Goal: Task Accomplishment & Management: Use online tool/utility

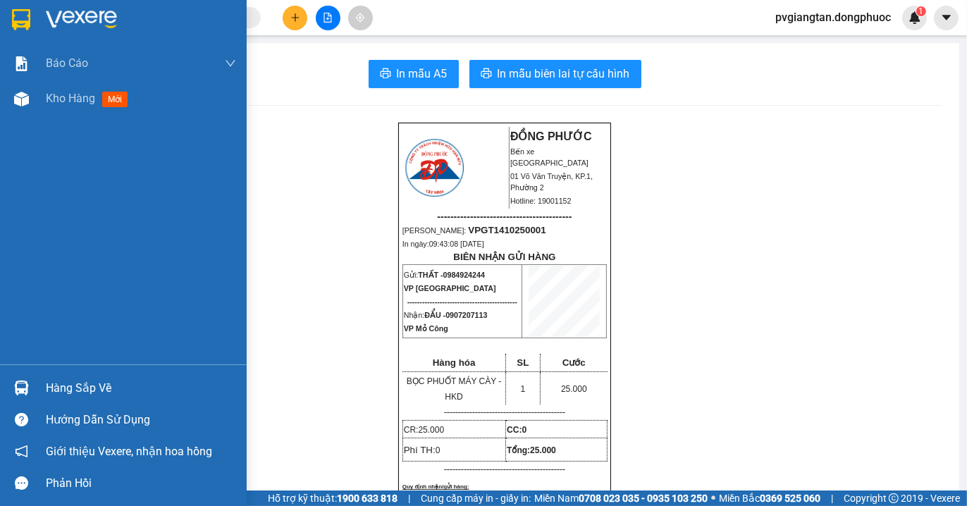
click at [30, 17] on img at bounding box center [21, 19] width 18 height 21
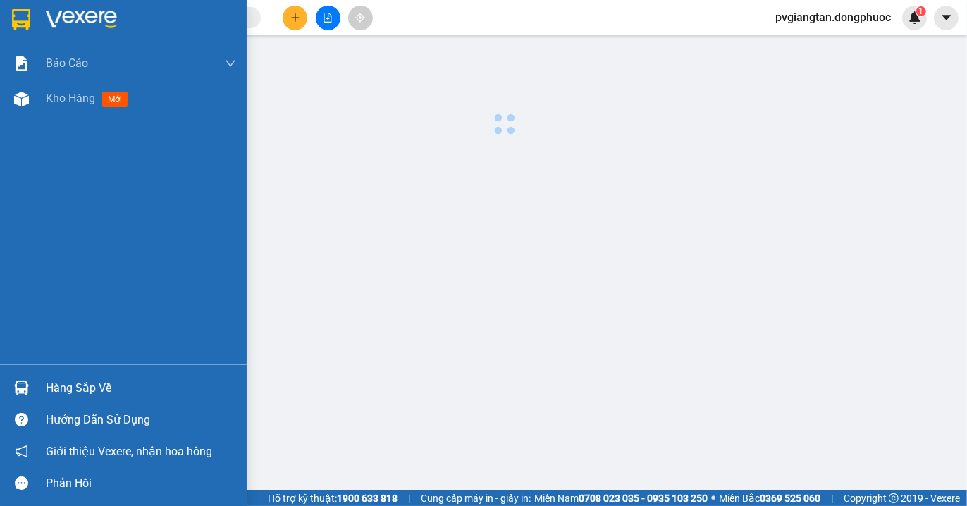
click at [30, 17] on img at bounding box center [21, 19] width 18 height 21
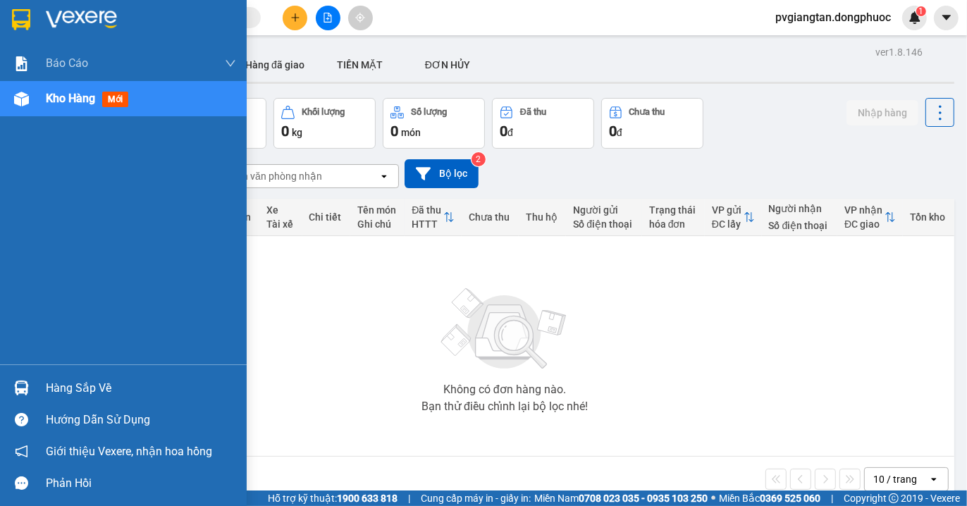
click at [23, 20] on img at bounding box center [21, 19] width 18 height 21
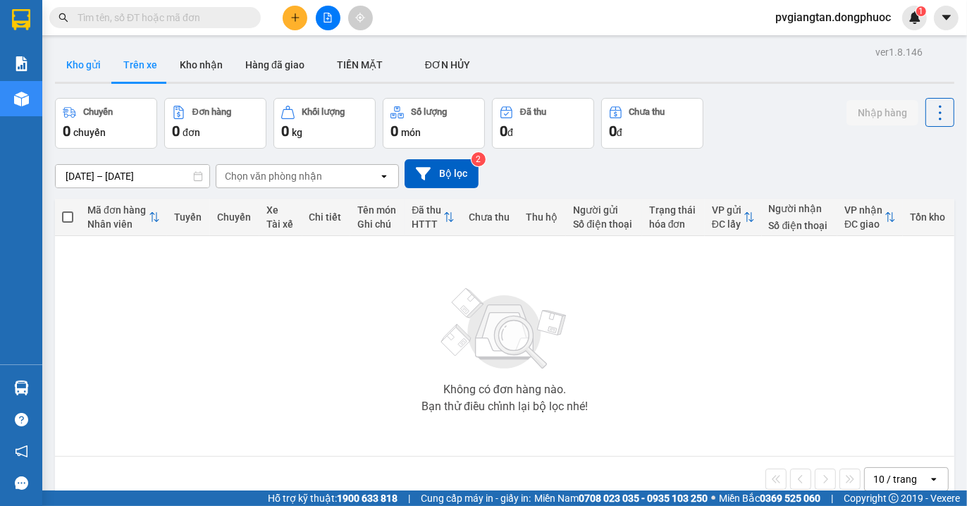
click at [90, 66] on button "Kho gửi" at bounding box center [83, 65] width 57 height 34
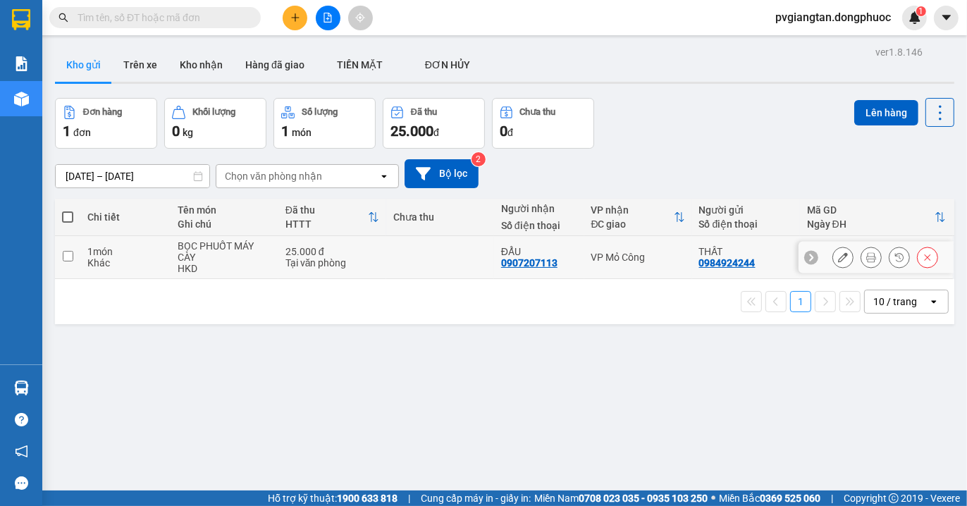
click at [649, 255] on div "VP Mỏ Công" at bounding box center [639, 257] width 94 height 11
checkbox input "true"
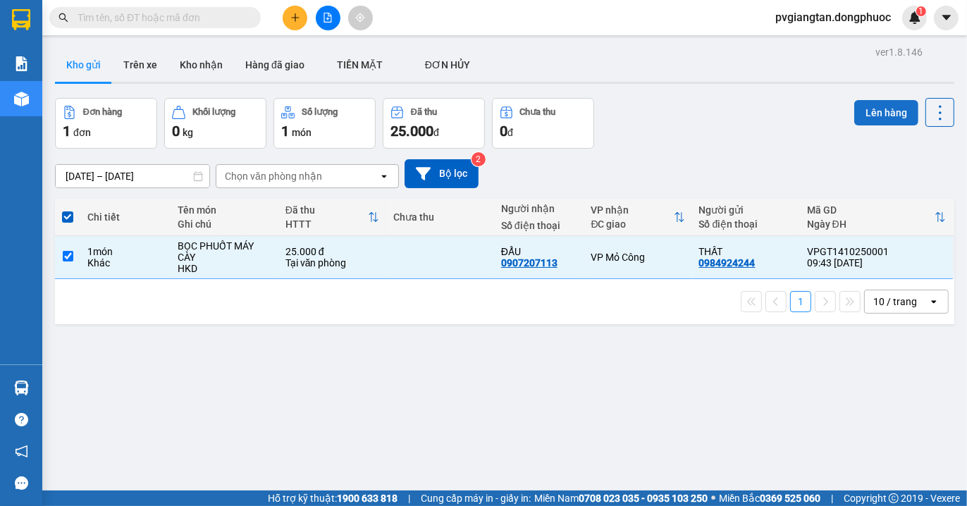
click at [866, 114] on button "Lên hàng" at bounding box center [887, 112] width 64 height 25
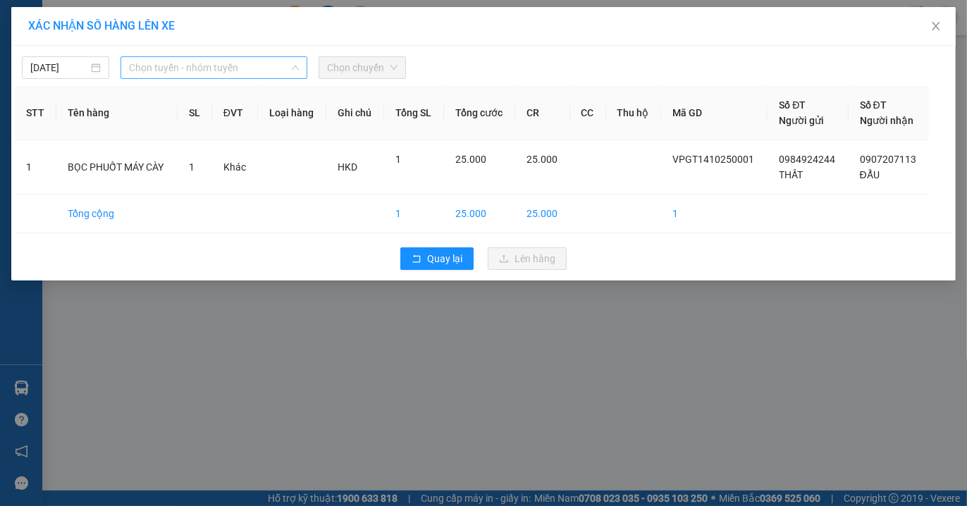
click at [199, 65] on span "Chọn tuyến - nhóm tuyến" at bounding box center [214, 67] width 170 height 21
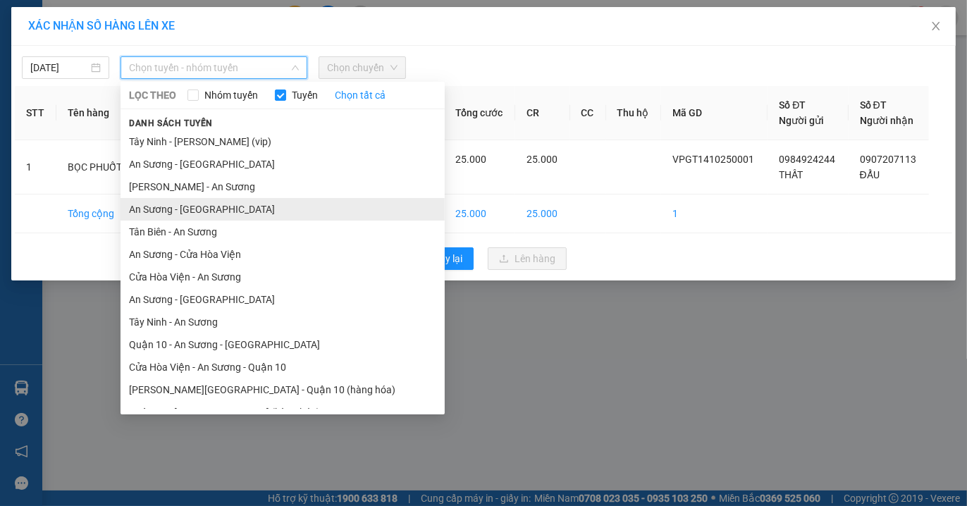
click at [190, 213] on li "An Sương - [GEOGRAPHIC_DATA]" at bounding box center [283, 209] width 324 height 23
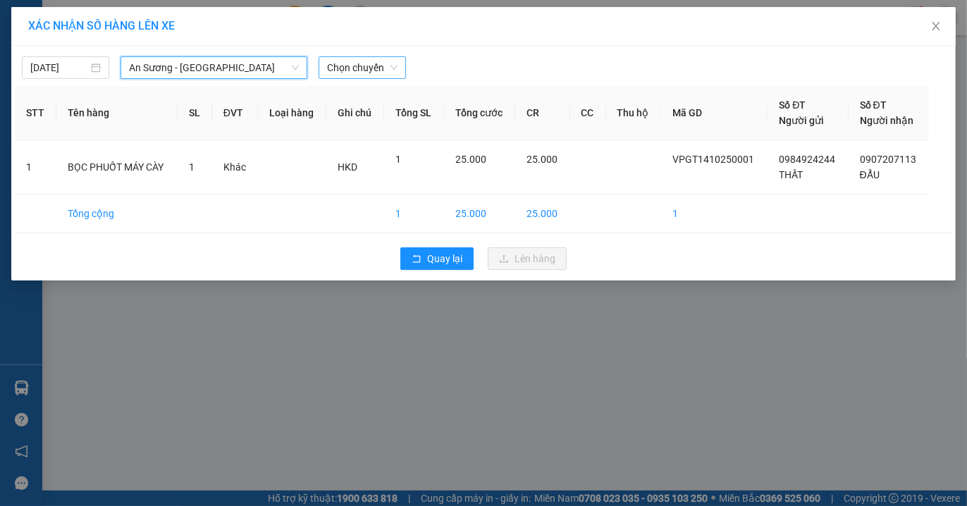
click at [381, 61] on span "Chọn chuyến" at bounding box center [362, 67] width 71 height 21
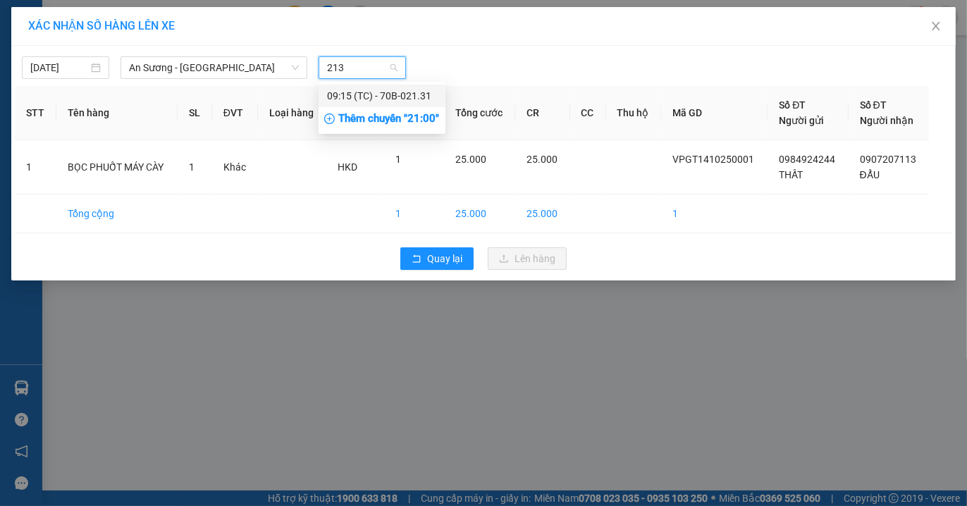
type input "2131"
click at [360, 100] on div "09:15 (TC) - 70B-021.31" at bounding box center [382, 96] width 110 height 16
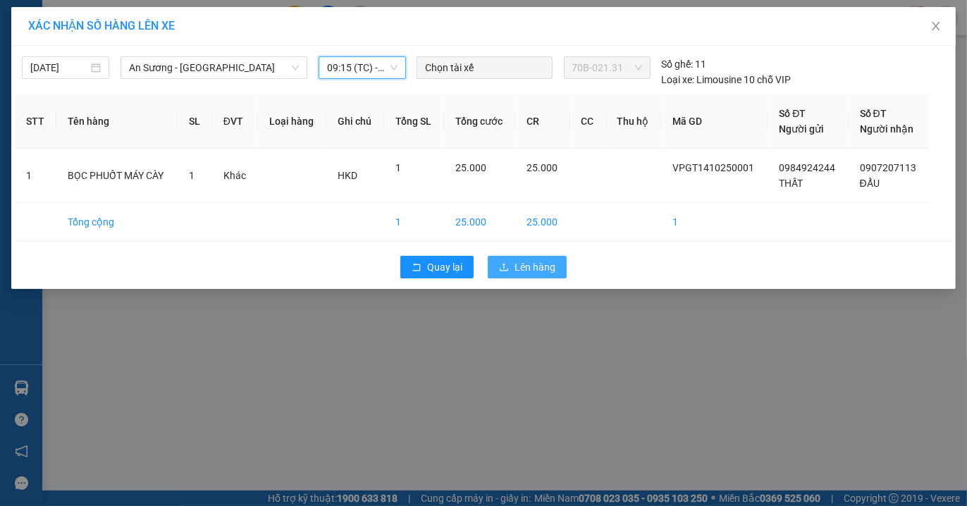
click at [539, 264] on span "Lên hàng" at bounding box center [535, 267] width 41 height 16
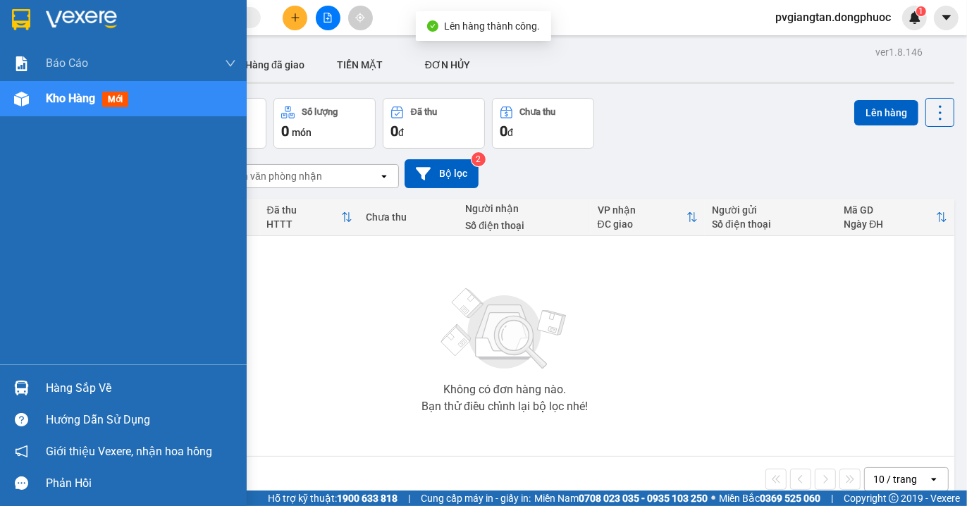
click at [64, 383] on div "Không có đơn hàng nào. Bạn thử điều chỉnh lại bộ lọc nhé!" at bounding box center [505, 346] width 886 height 212
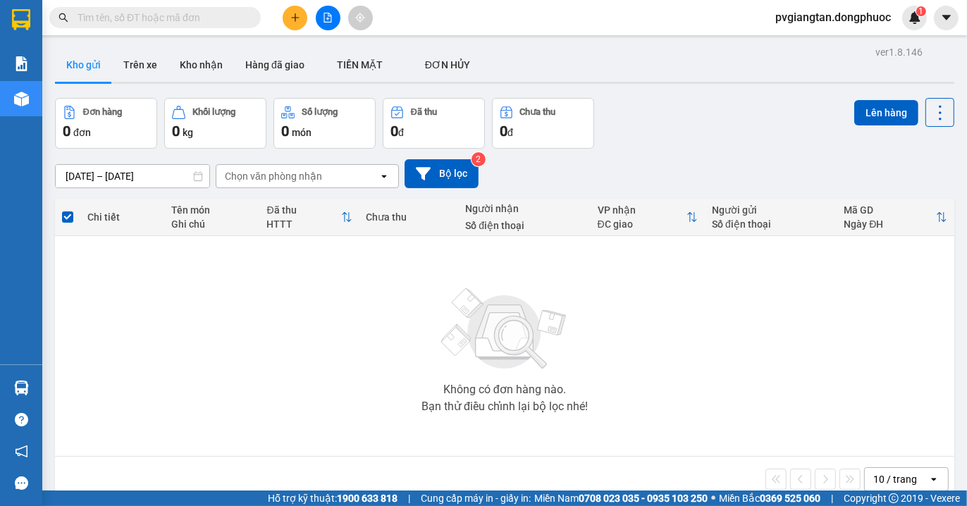
click at [336, 9] on div at bounding box center [328, 18] width 106 height 25
click at [336, 9] on button at bounding box center [328, 18] width 25 height 25
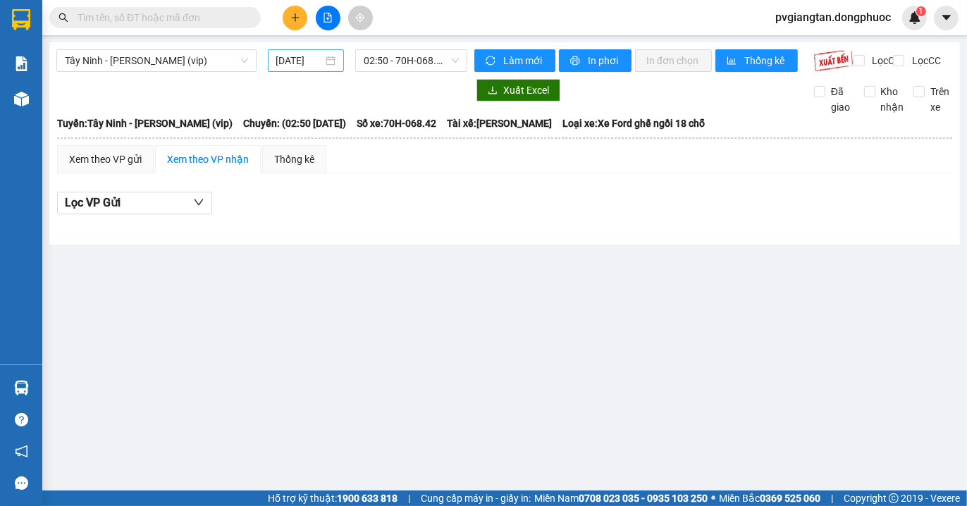
click at [331, 57] on div "[DATE]" at bounding box center [306, 61] width 60 height 16
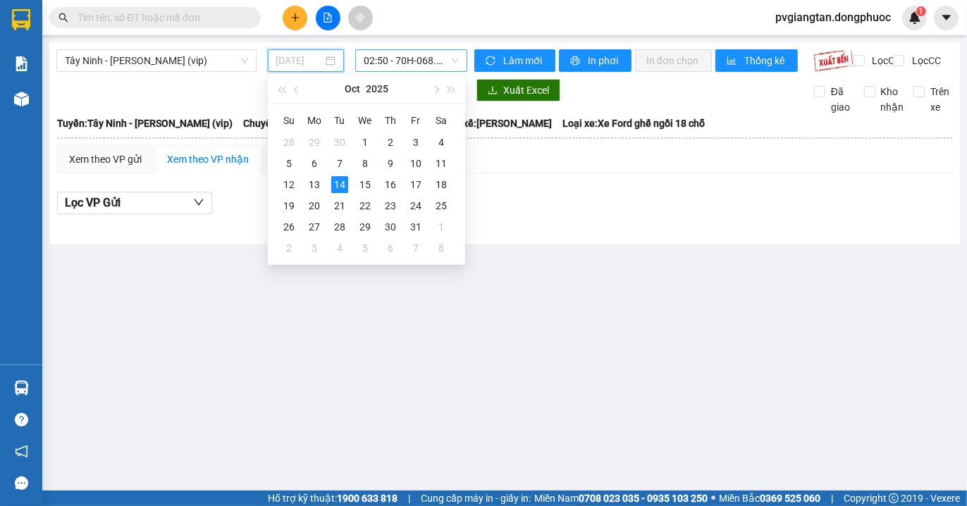
type input "[DATE]"
click at [403, 58] on span "02:50 - 70H-068.42" at bounding box center [411, 60] width 95 height 21
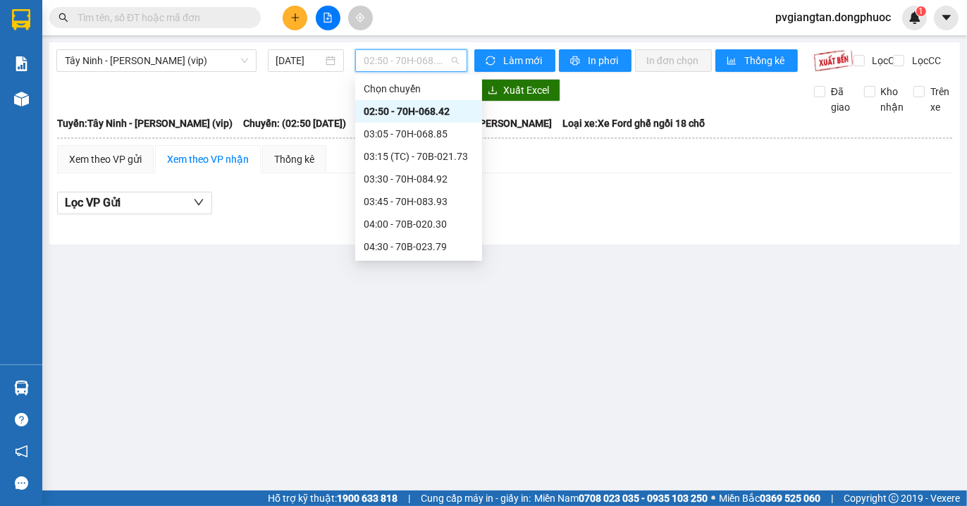
scroll to position [0, 0]
click at [203, 56] on span "Tây Ninh - [PERSON_NAME] (vip)" at bounding box center [156, 60] width 183 height 21
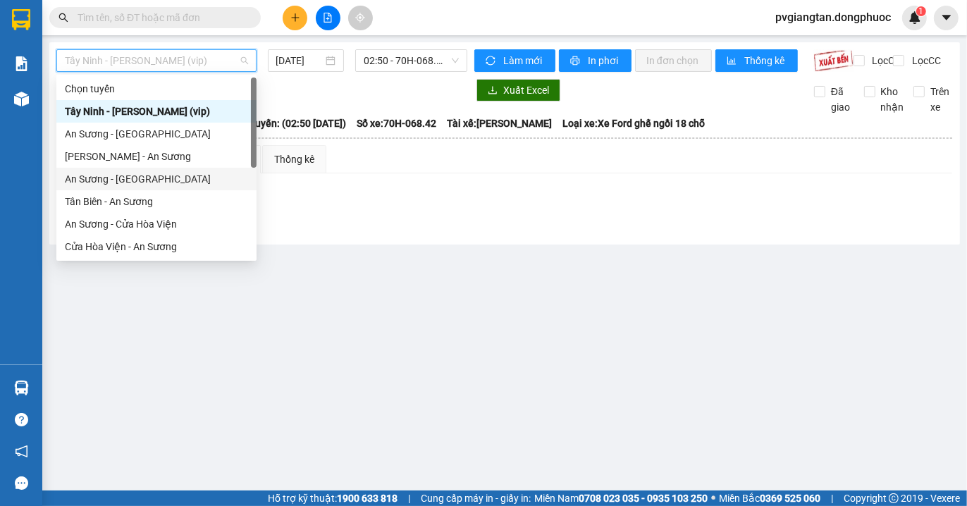
click at [142, 180] on div "An Sương - [GEOGRAPHIC_DATA]" at bounding box center [156, 179] width 183 height 16
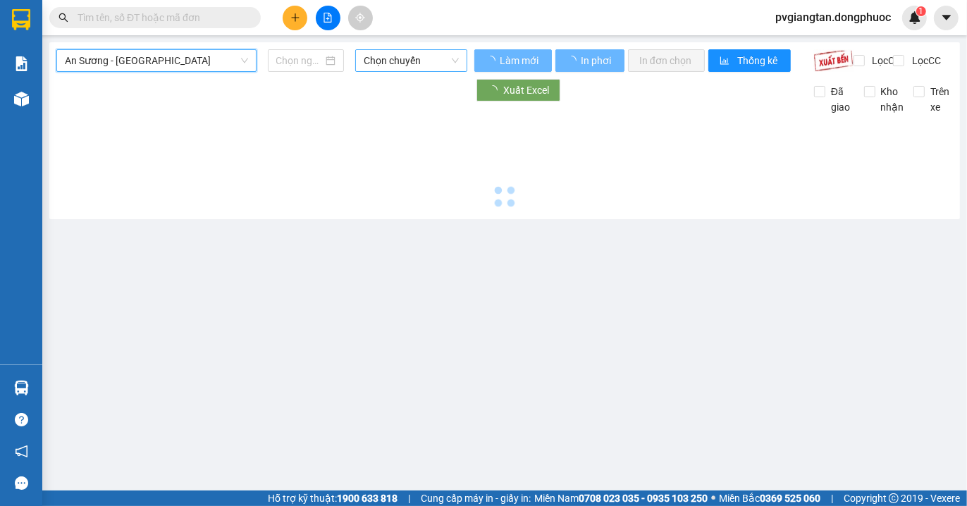
type input "[DATE]"
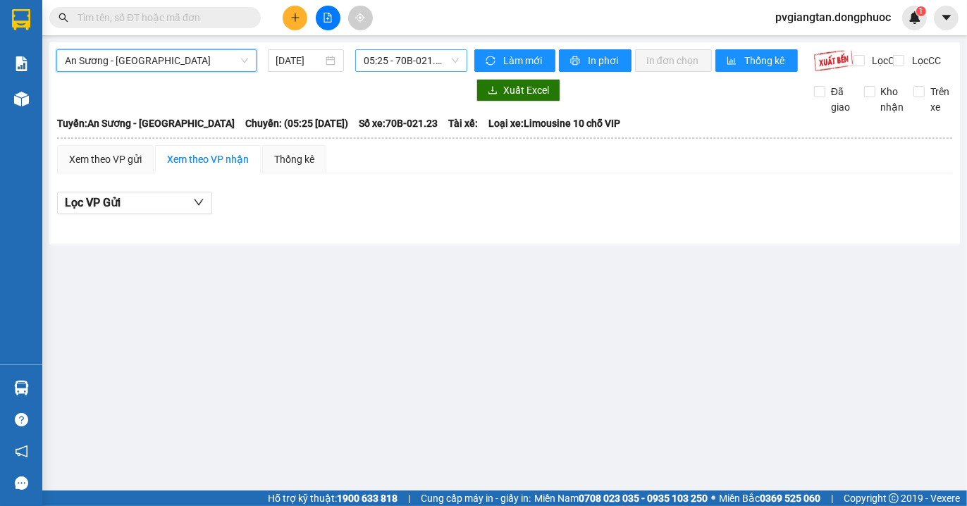
click at [429, 61] on span "05:25 - 70B-021.23" at bounding box center [411, 60] width 95 height 21
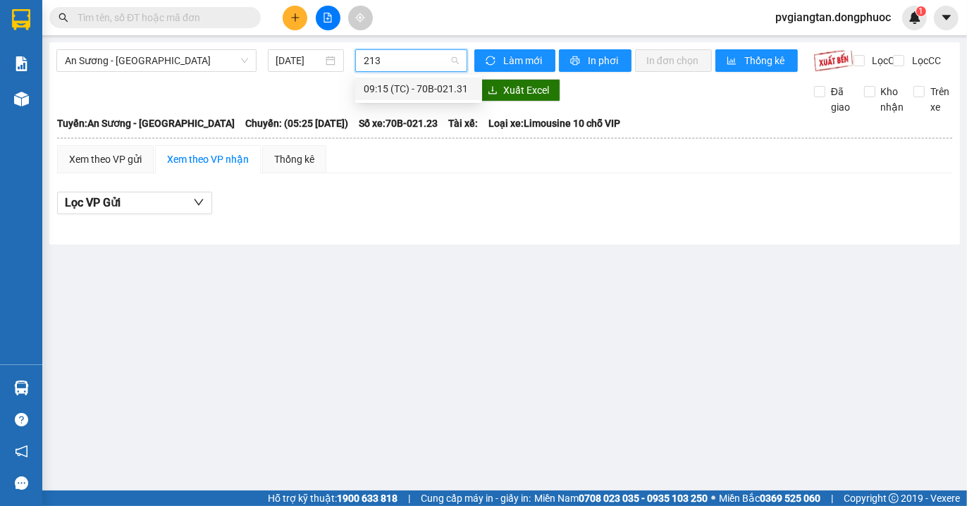
type input "2131"
click at [414, 81] on div "09:15 (TC) - 70B-021.31" at bounding box center [419, 89] width 110 height 16
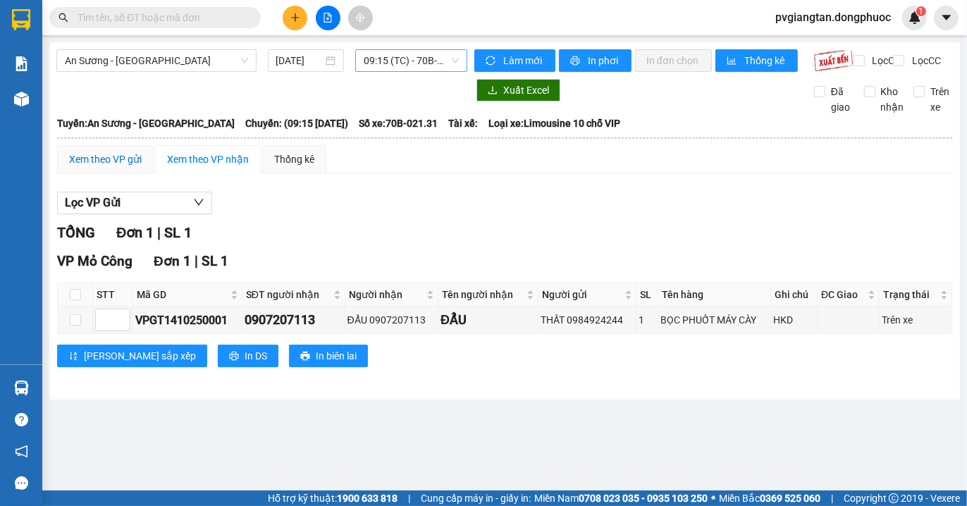
click at [120, 167] on div "Xem theo VP gửi" at bounding box center [105, 160] width 73 height 16
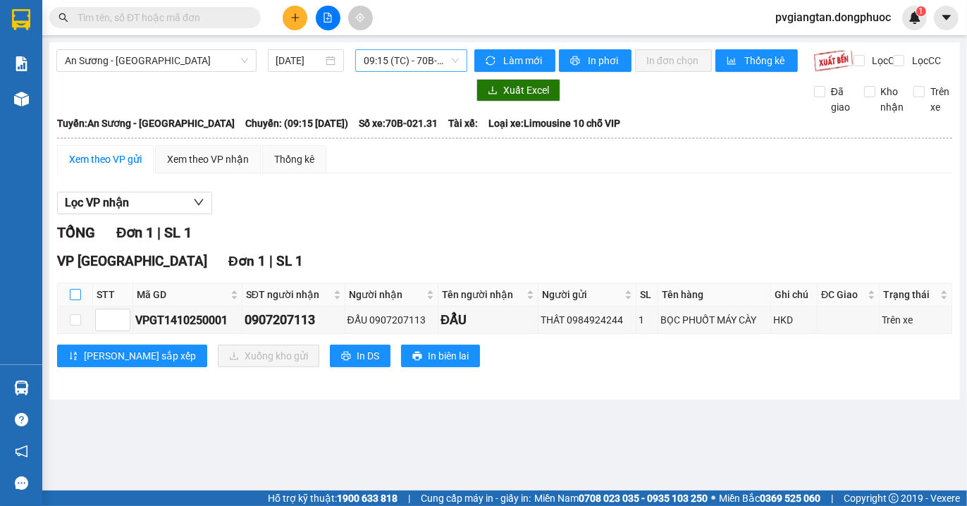
click at [75, 300] on input "checkbox" at bounding box center [75, 294] width 11 height 11
checkbox input "true"
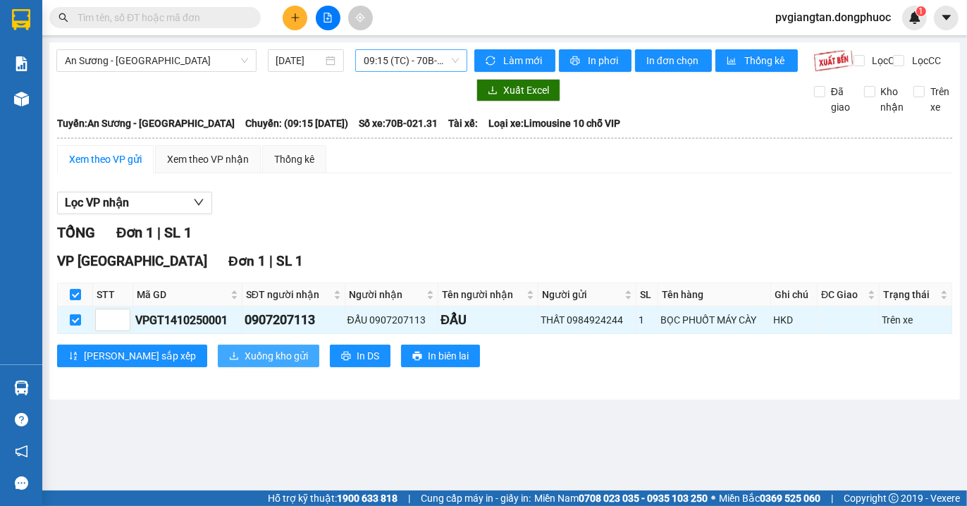
click at [245, 364] on span "Xuống kho gửi" at bounding box center [276, 356] width 63 height 16
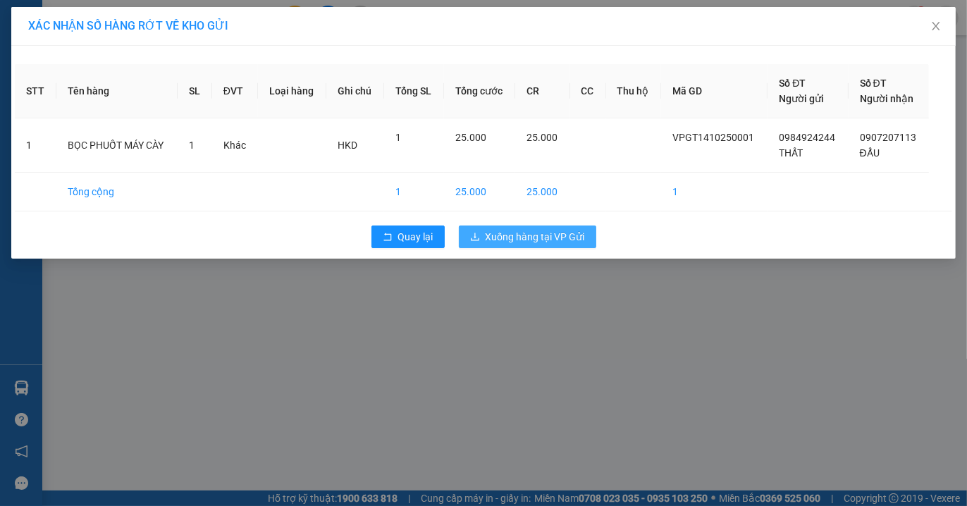
click at [494, 238] on span "Xuống hàng tại VP Gửi" at bounding box center [535, 237] width 99 height 16
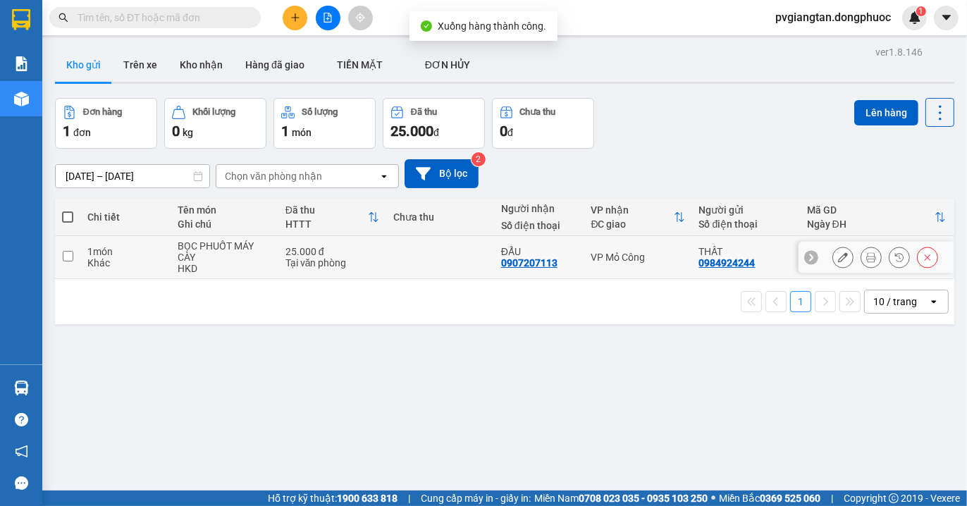
click at [838, 257] on icon at bounding box center [843, 257] width 10 height 10
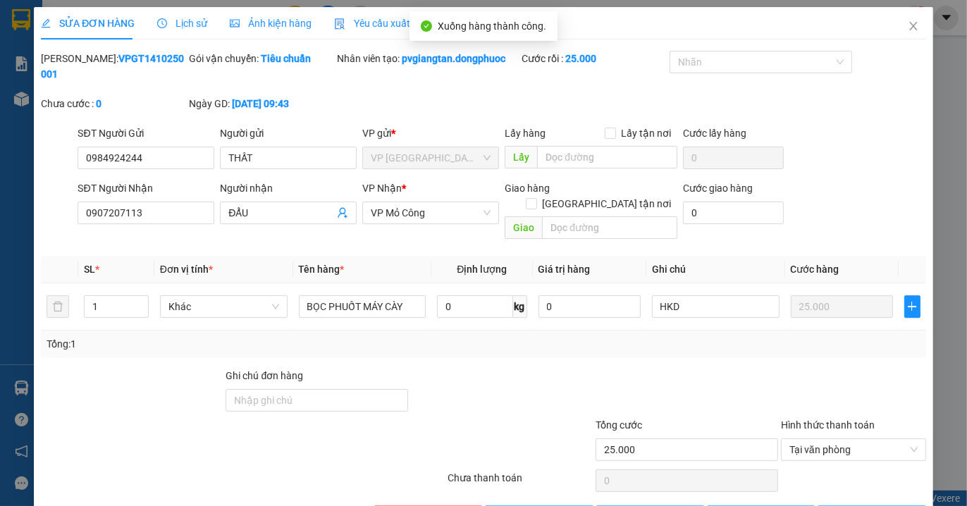
type input "0984924244"
type input "0907207113"
type input "25.000"
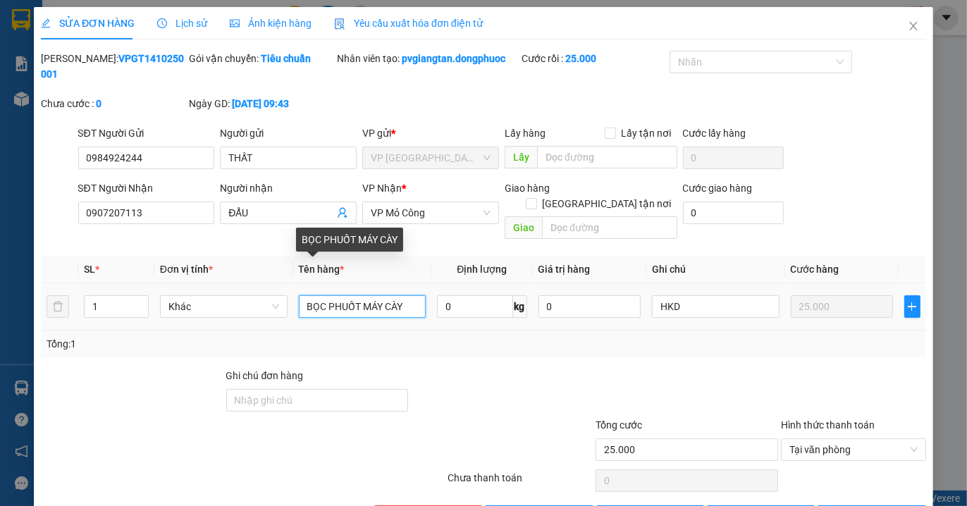
click at [404, 295] on input "BỌC PHUỐT MÁY CÀY" at bounding box center [363, 306] width 128 height 23
type input "B"
type input "BỌC BÔNG BĂNG"
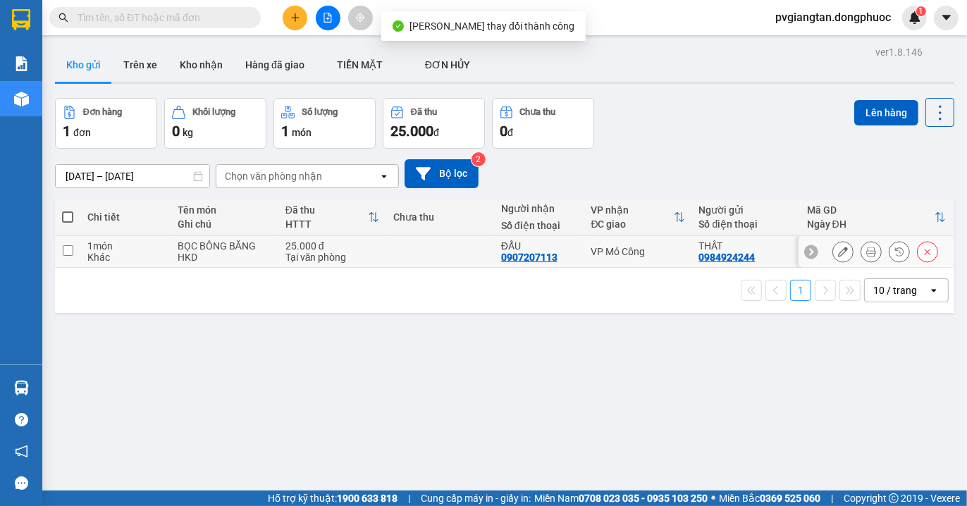
click at [663, 248] on div "VP Mỏ Công" at bounding box center [639, 251] width 94 height 11
checkbox input "true"
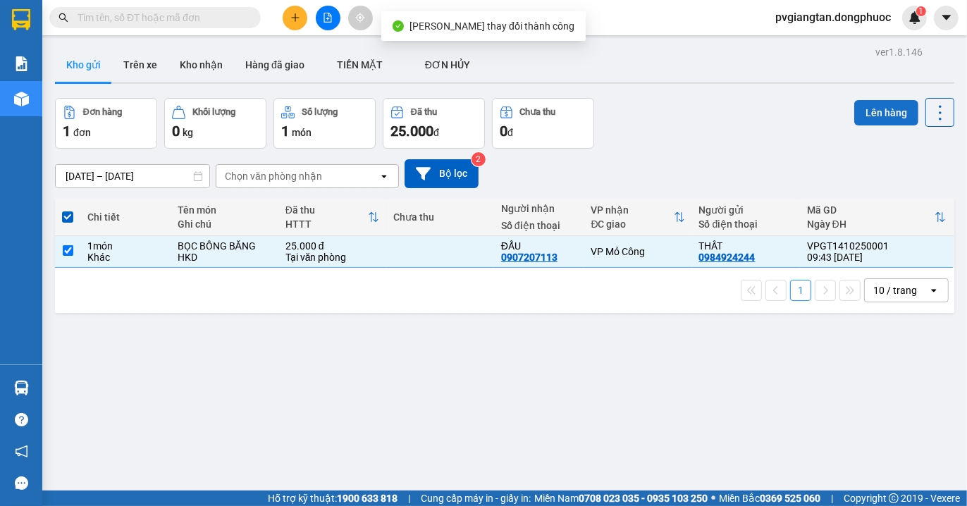
click at [862, 107] on button "Lên hàng" at bounding box center [887, 112] width 64 height 25
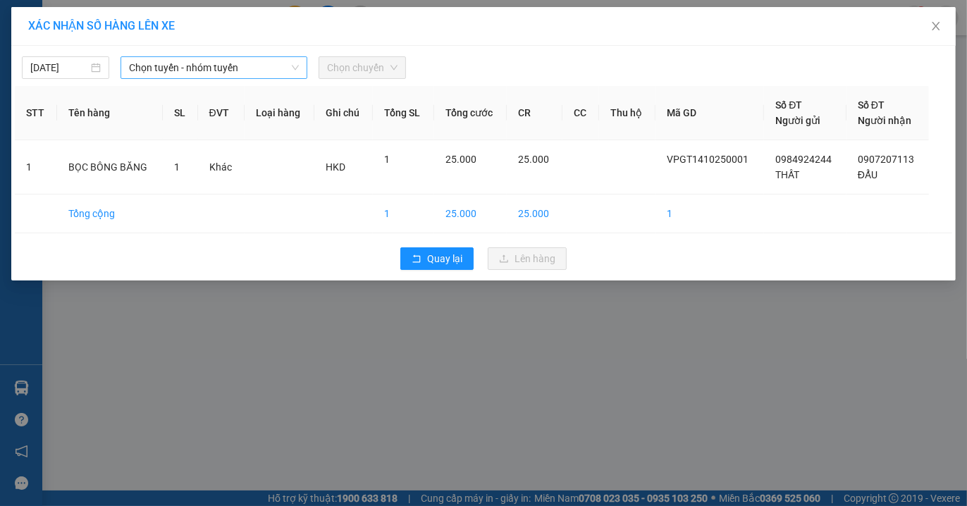
click at [178, 66] on span "Chọn tuyến - nhóm tuyến" at bounding box center [214, 67] width 170 height 21
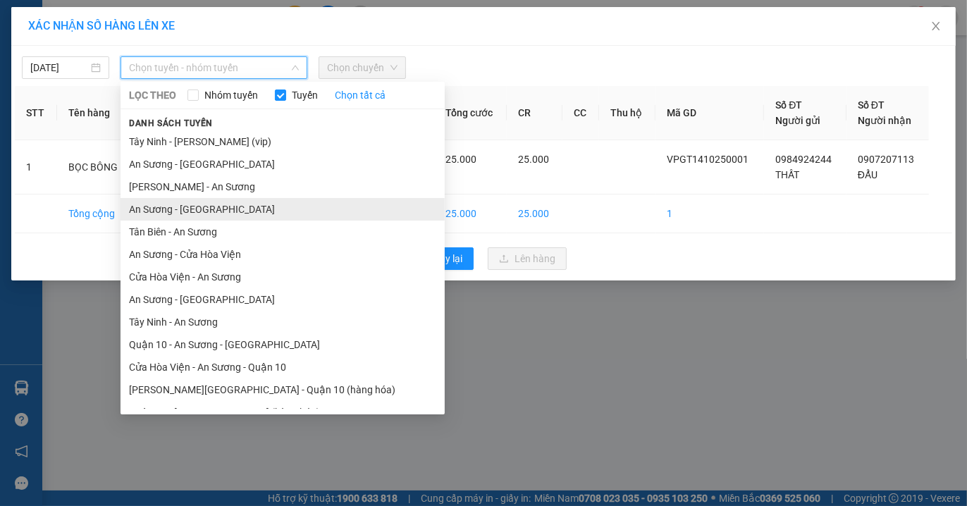
click at [173, 207] on li "An Sương - [GEOGRAPHIC_DATA]" at bounding box center [283, 209] width 324 height 23
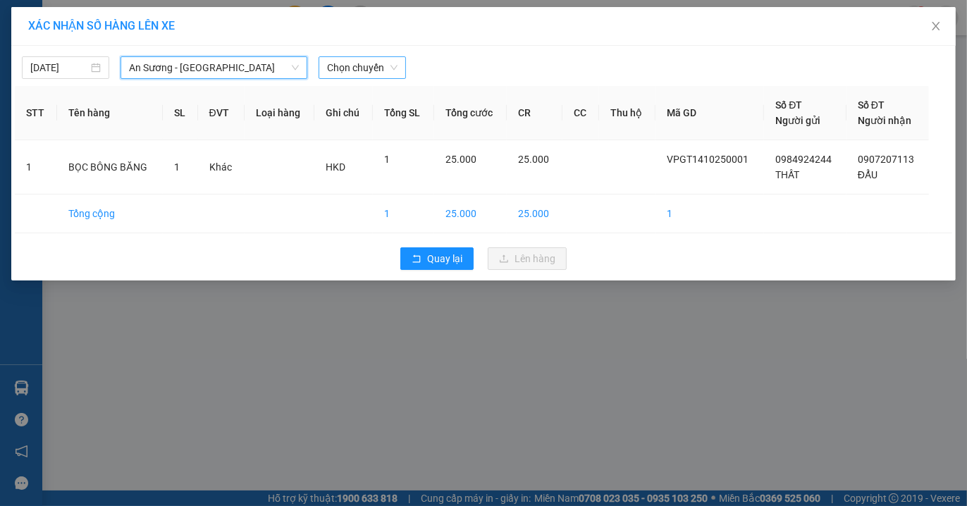
click at [377, 67] on span "Chọn chuyến" at bounding box center [362, 67] width 71 height 21
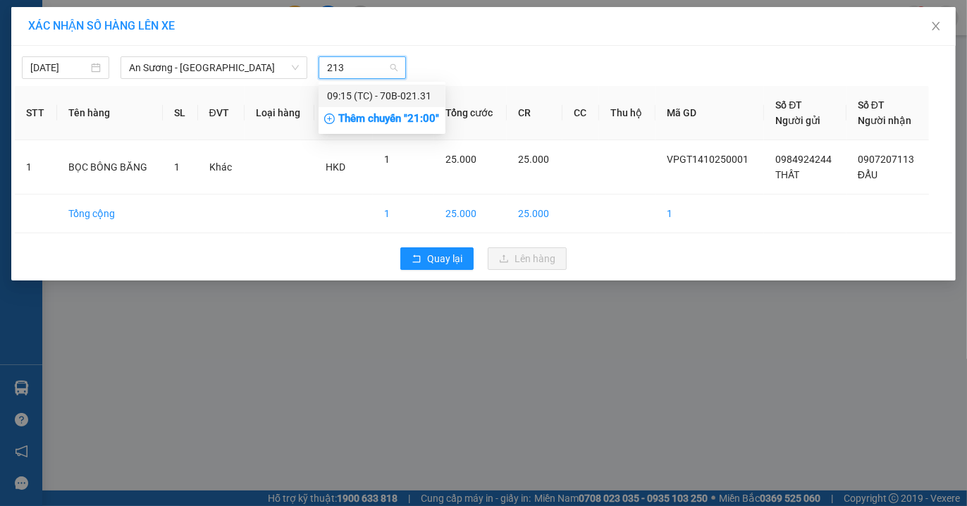
type input "2131"
click at [379, 93] on div "09:15 (TC) - 70B-021.31" at bounding box center [382, 96] width 110 height 16
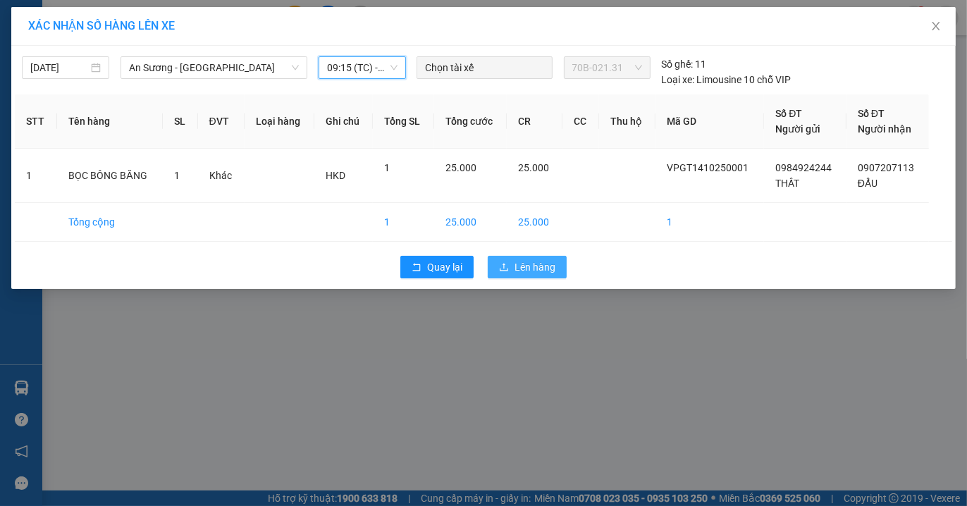
click at [524, 263] on span "Lên hàng" at bounding box center [535, 267] width 41 height 16
